Goal: Task Accomplishment & Management: Use online tool/utility

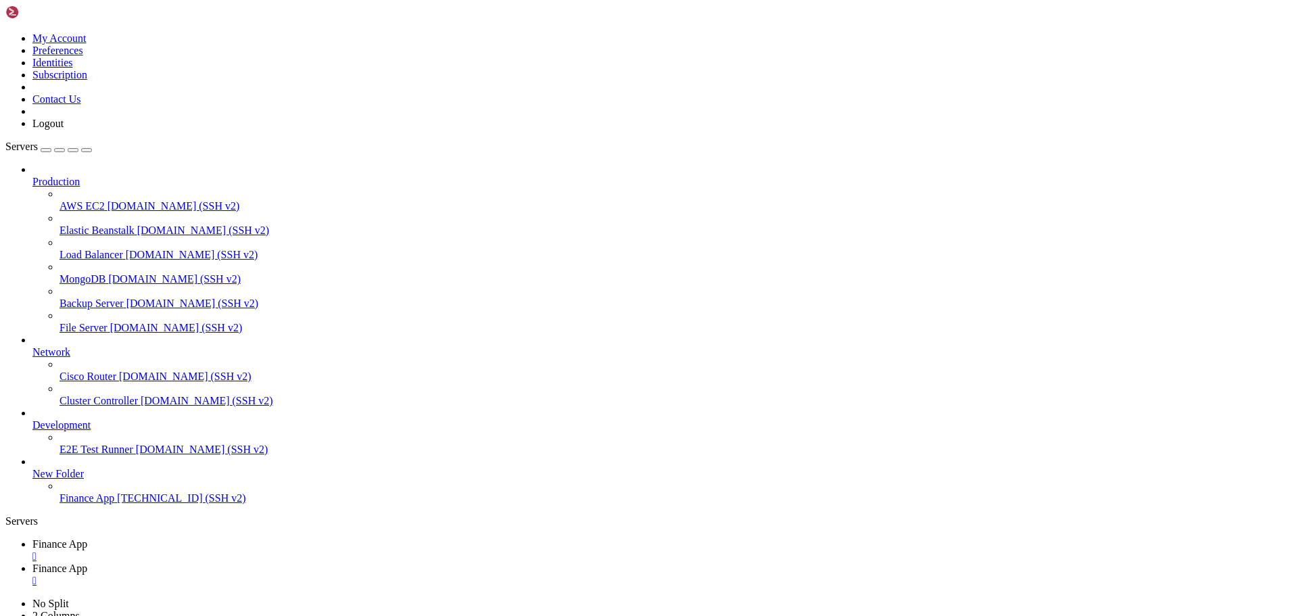
type input "/home/ubuntu/financeapp"
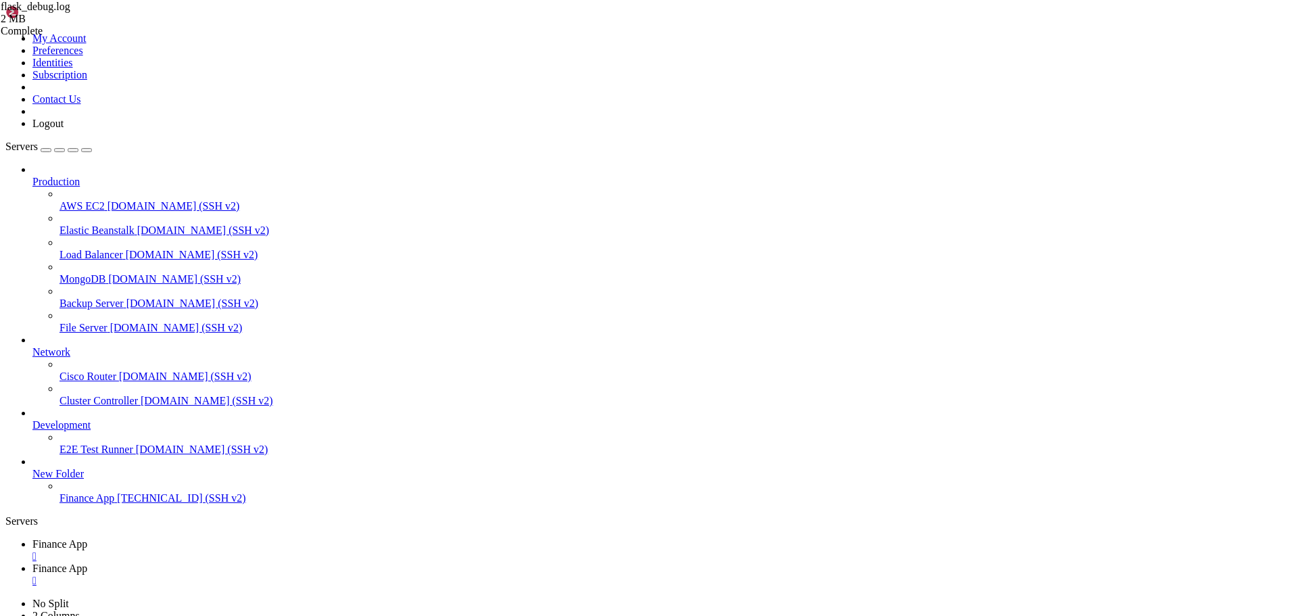
type textarea "INFO:sqlalchemy.engine.Engine:[raw sql] {}"
click at [87, 538] on span "Finance App" at bounding box center [59, 543] width 55 height 11
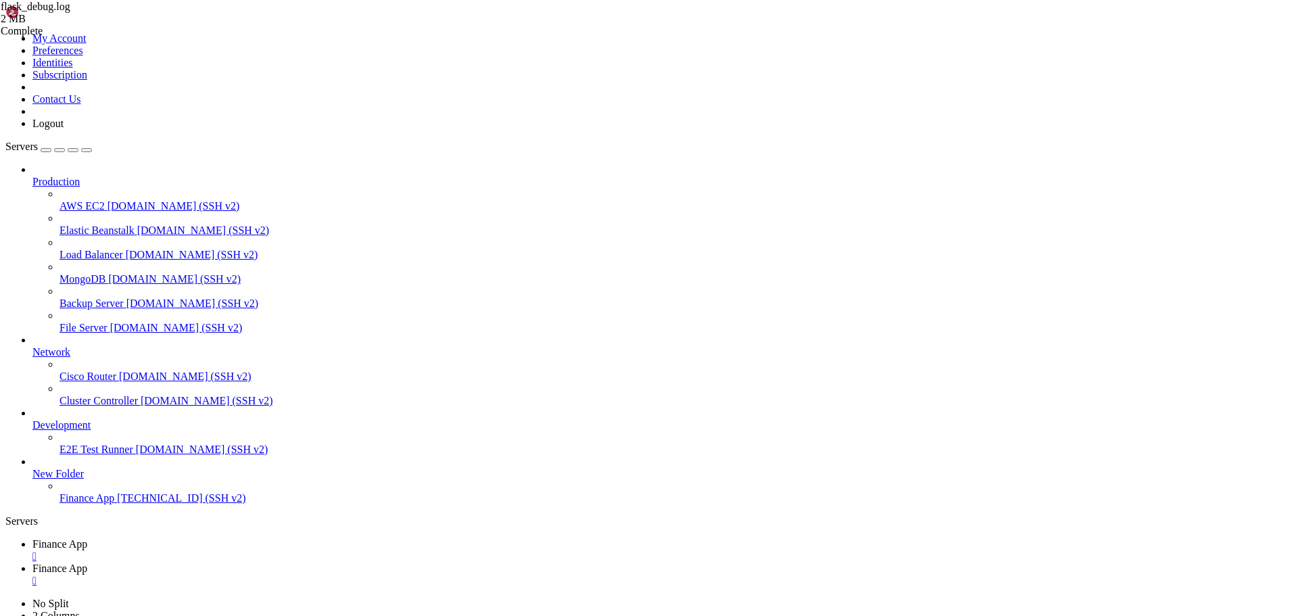
click at [87, 562] on span "Finance App" at bounding box center [59, 567] width 55 height 11
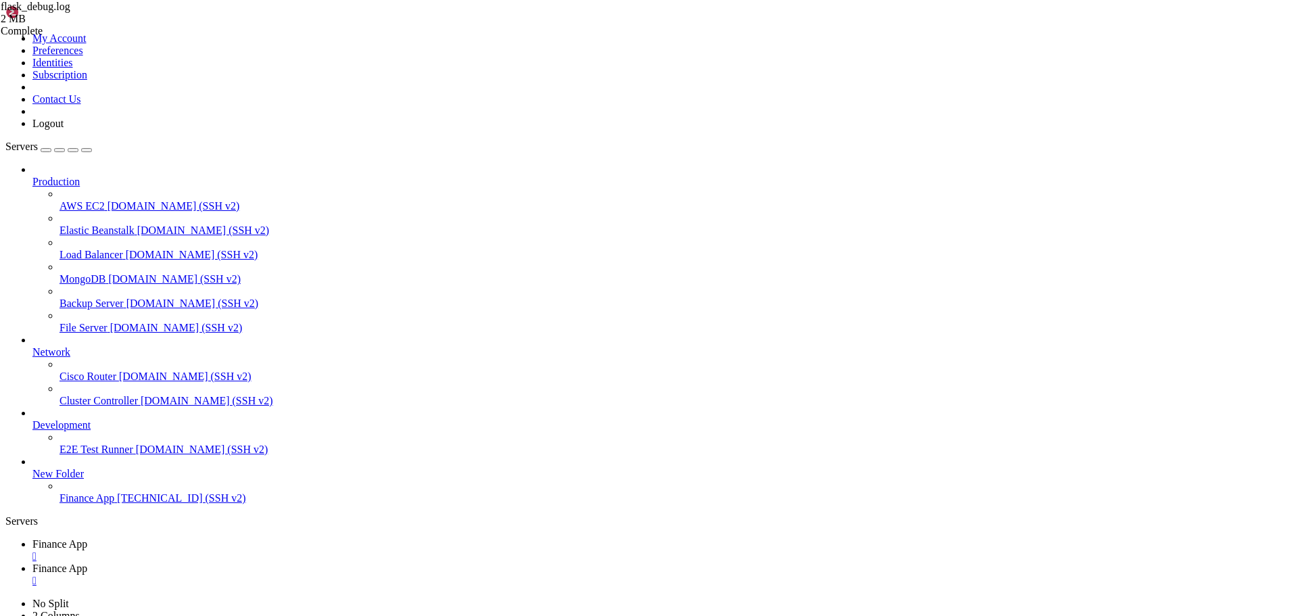
click at [218, 538] on link "Finance App " at bounding box center [662, 550] width 1260 height 24
drag, startPoint x: 299, startPoint y: 22, endPoint x: 504, endPoint y: 40, distance: 204.9
click at [299, 562] on link "Finance App " at bounding box center [662, 574] width 1260 height 24
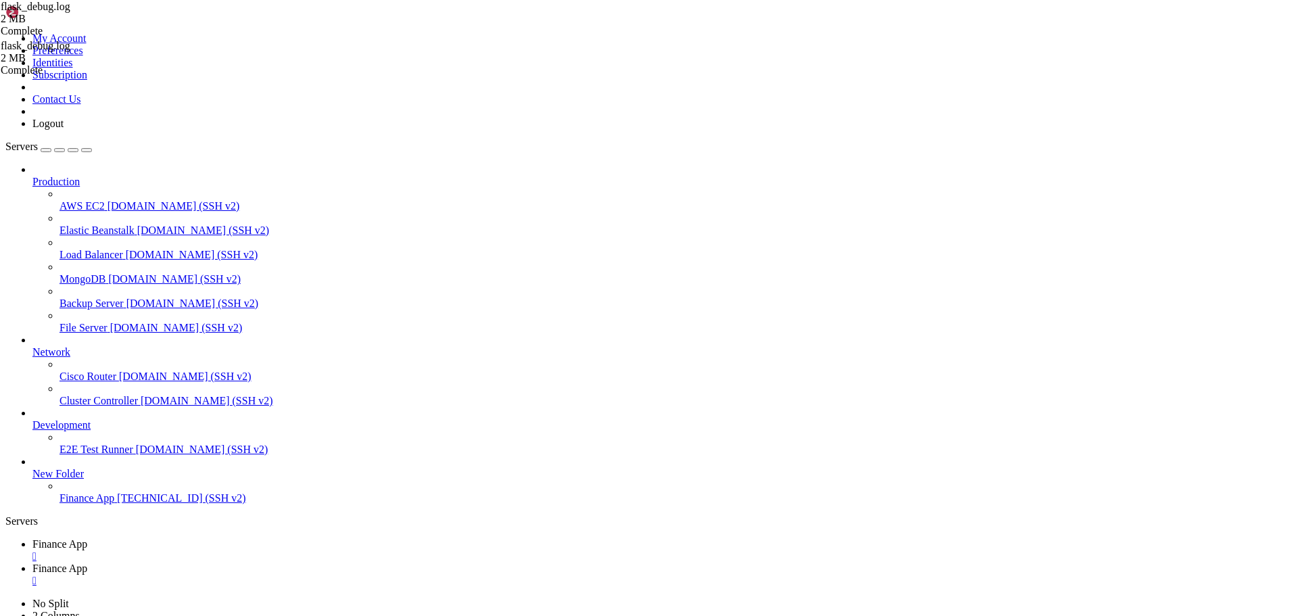
type textarea "INFO:sqlalchemy.engine.Engine:[raw sql] {}"
click at [87, 538] on span "Finance App" at bounding box center [59, 543] width 55 height 11
click at [87, 562] on span "Finance App" at bounding box center [59, 567] width 55 height 11
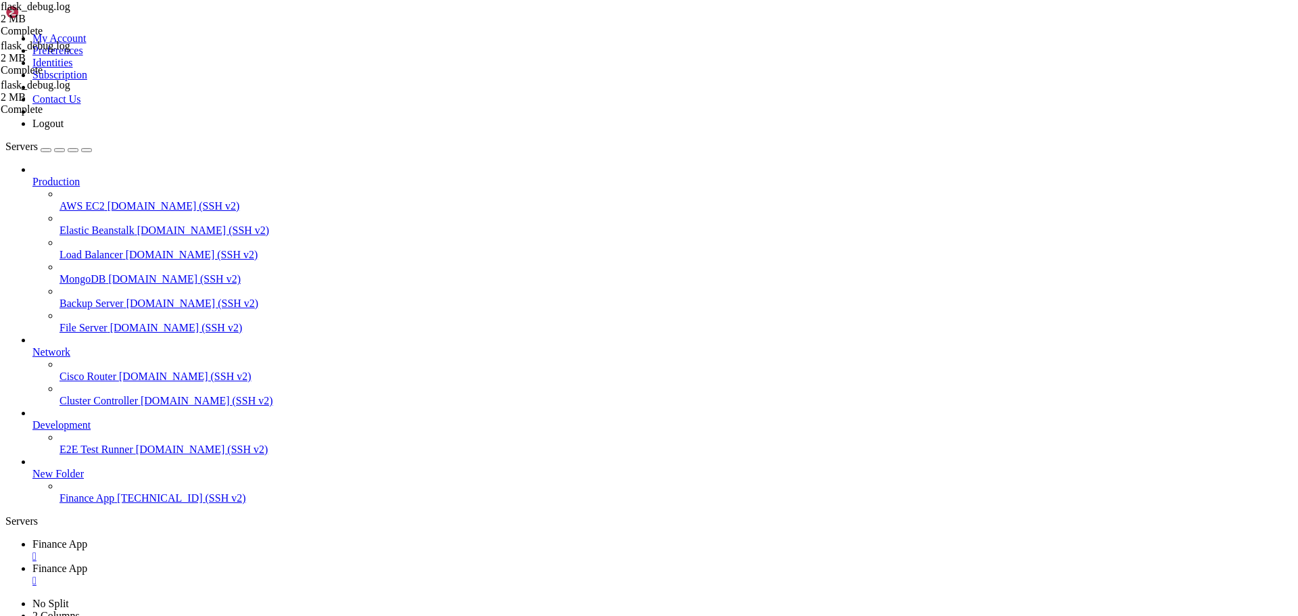
type textarea "INFO:sqlalchemy.engine.Engine:[raw sql] {}"
click at [87, 538] on span "Finance App" at bounding box center [59, 543] width 55 height 11
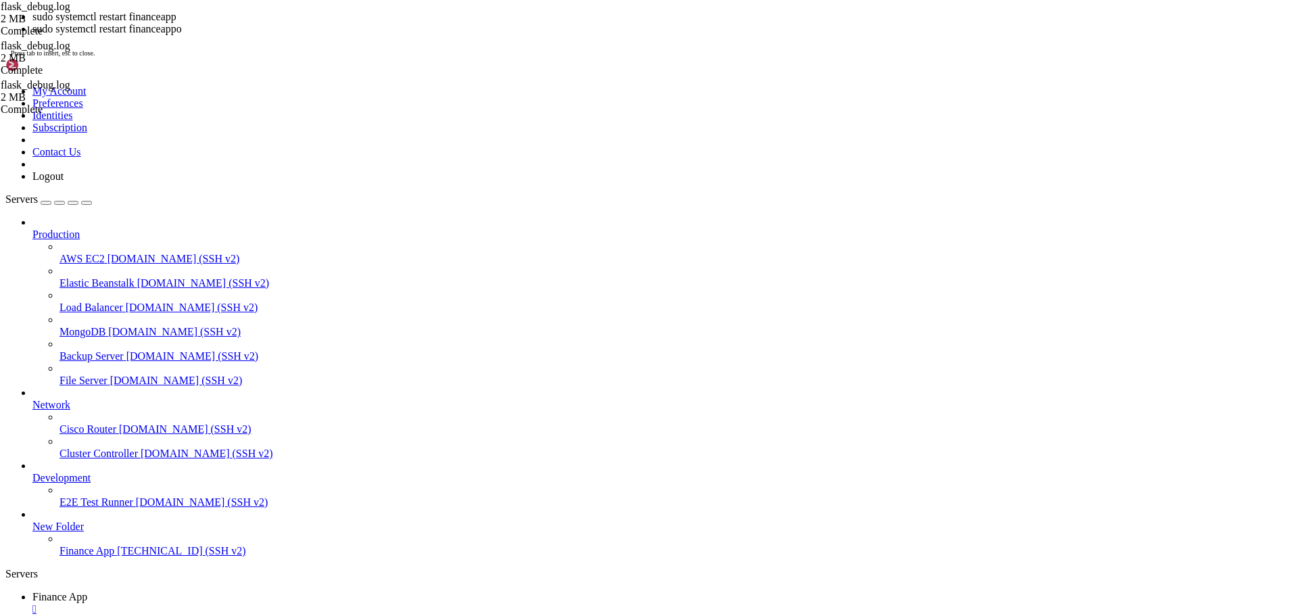
scroll to position [1137, 0]
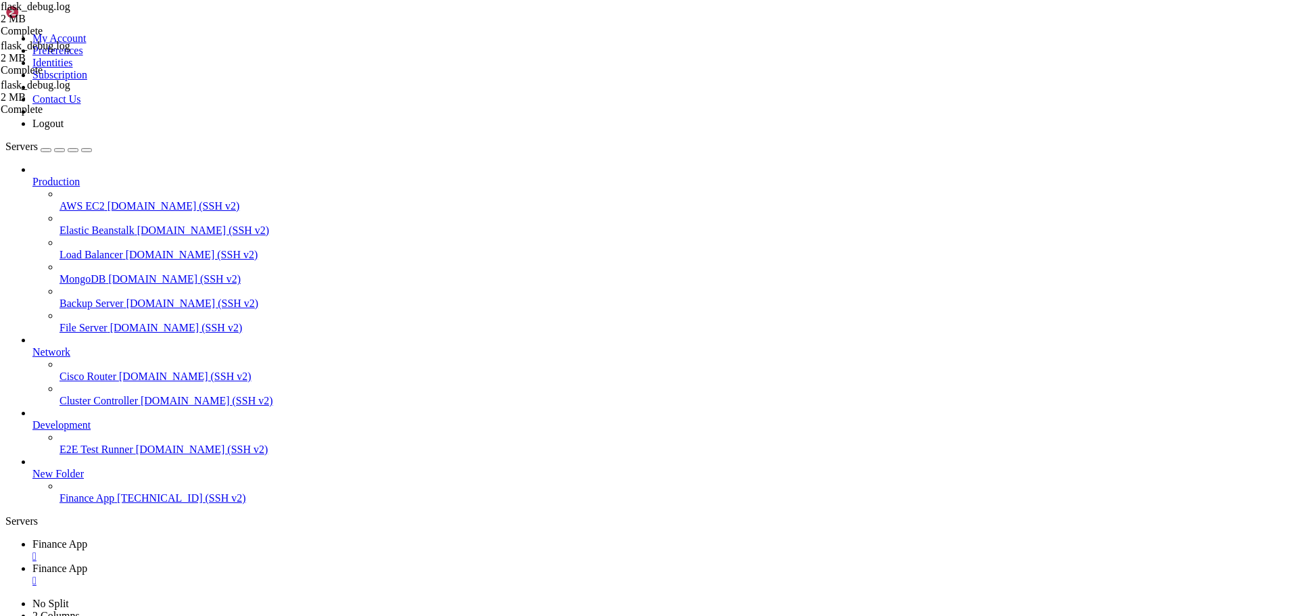
drag, startPoint x: 322, startPoint y: 12, endPoint x: 362, endPoint y: 20, distance: 41.2
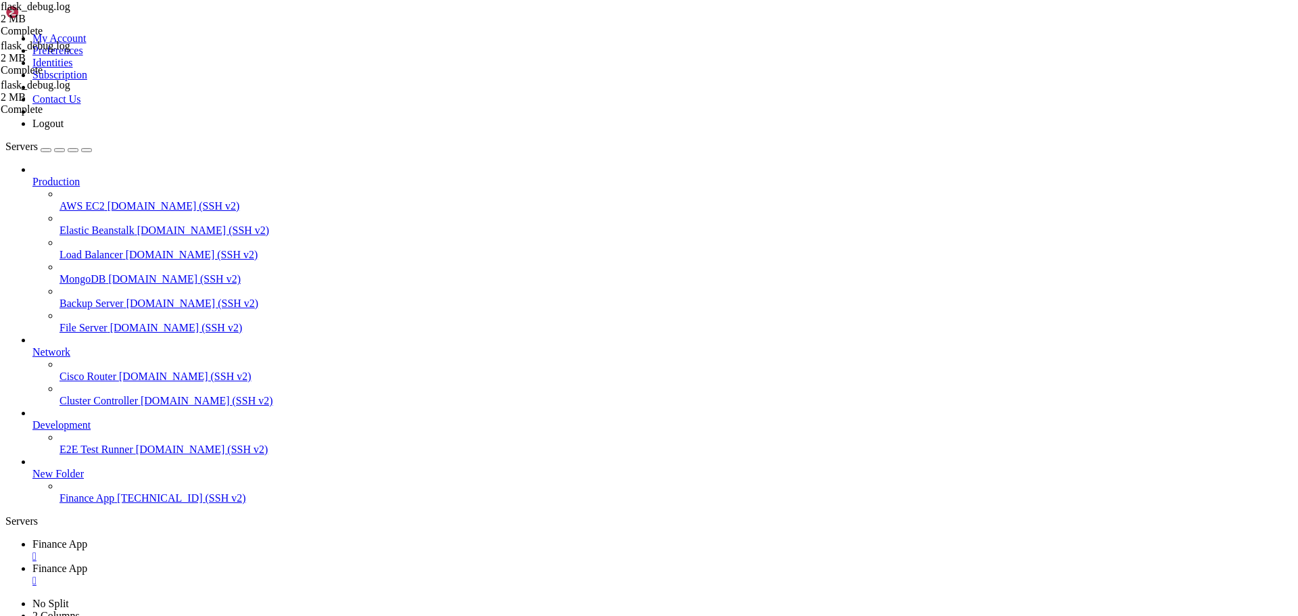
click at [87, 562] on span "Finance App" at bounding box center [59, 567] width 55 height 11
drag, startPoint x: 1290, startPoint y: 41, endPoint x: 1277, endPoint y: 45, distance: 12.8
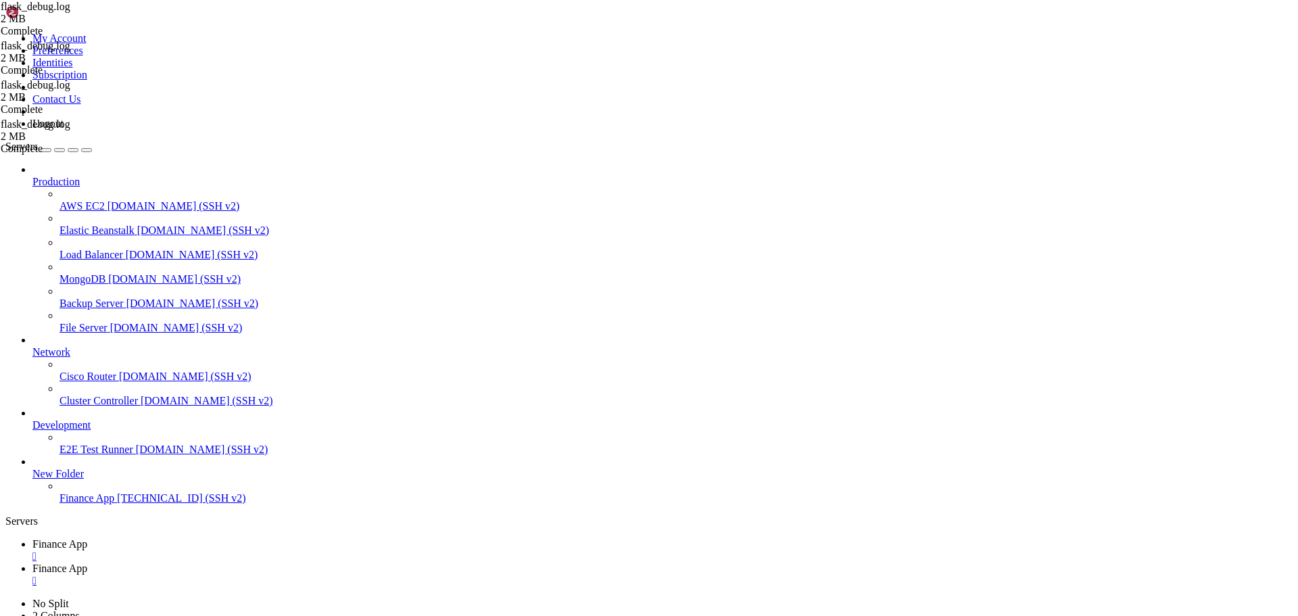
type textarea "ERROR:main:Exception on /Budget [GET]"
click at [87, 538] on span "Finance App" at bounding box center [59, 543] width 55 height 11
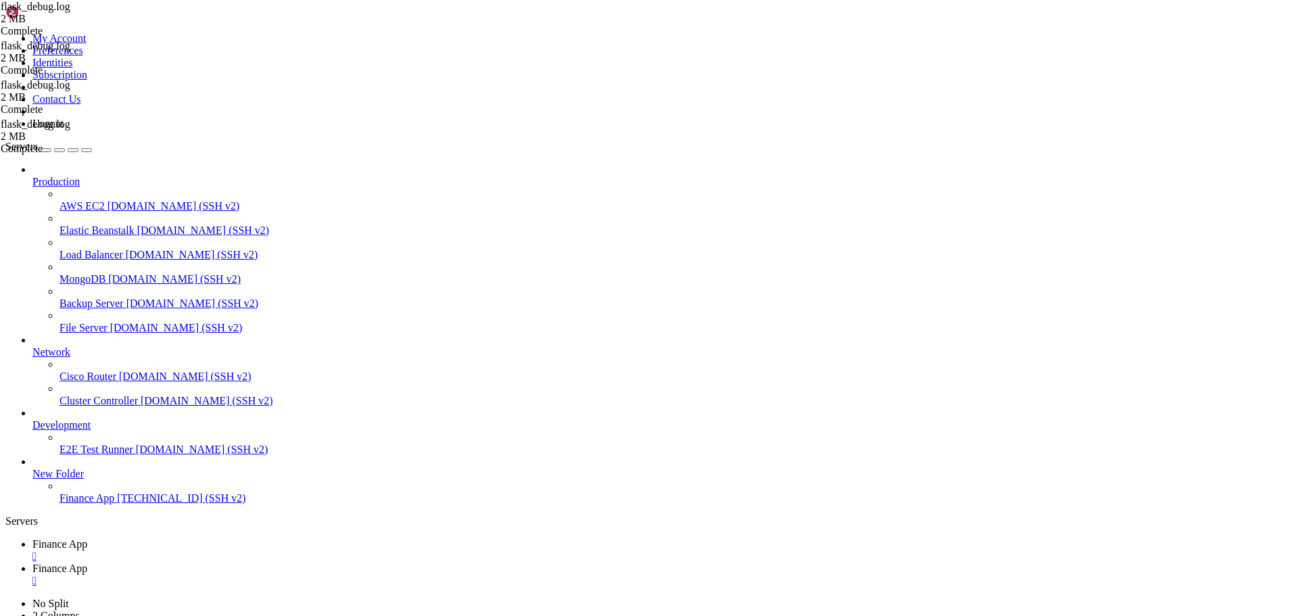
click at [323, 562] on link "Finance App " at bounding box center [662, 574] width 1260 height 24
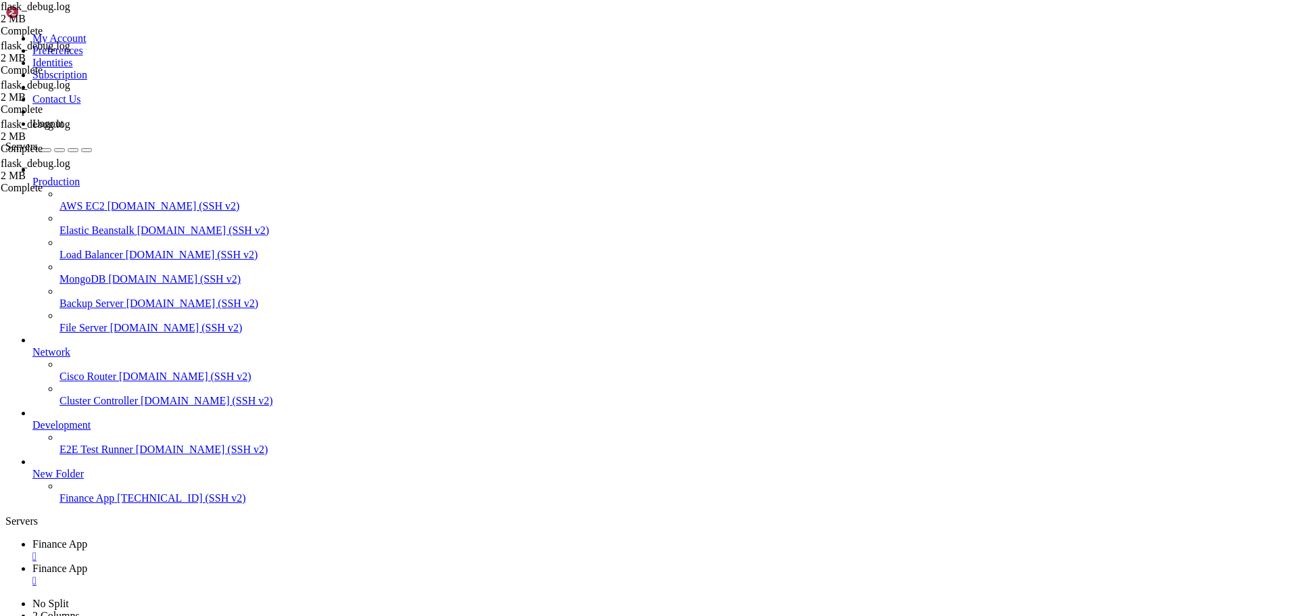
scroll to position [21620, 0]
click at [87, 538] on span "Finance App" at bounding box center [59, 543] width 55 height 11
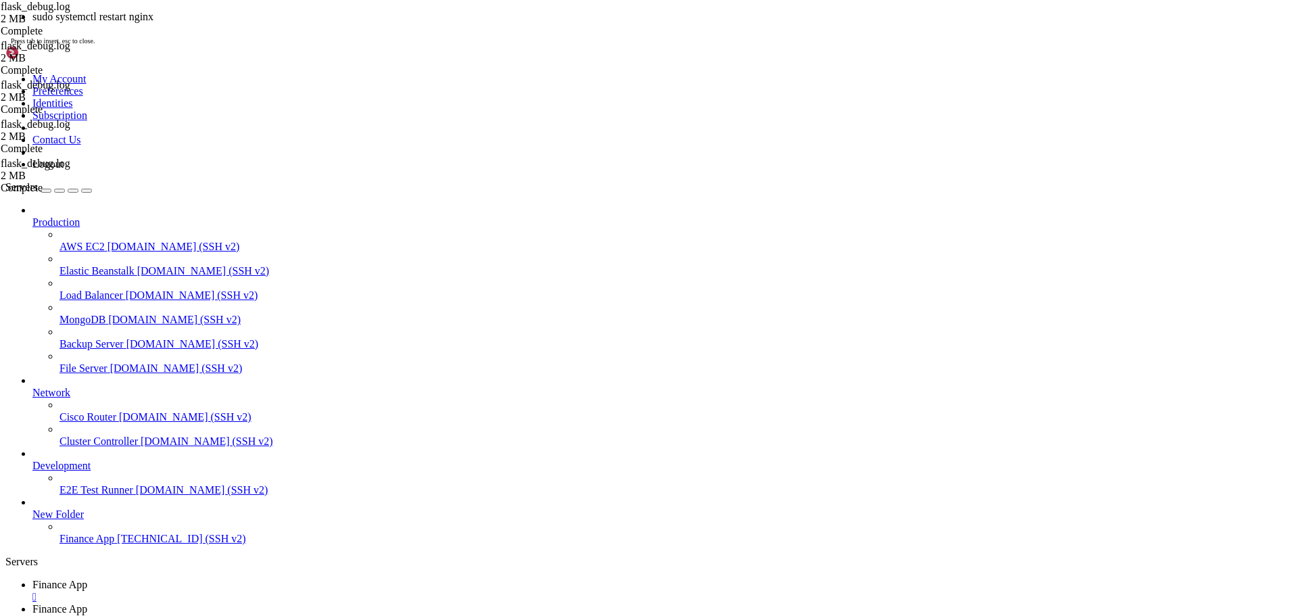
scroll to position [2217, 0]
